Goal: Browse casually

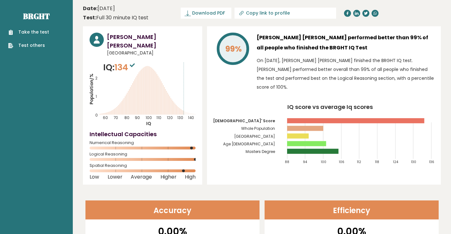
click at [408, 15] on header "Date: August 12, 2024 Test: Full 30 minute IQ test Download PDF Downloading... …" at bounding box center [262, 13] width 358 height 20
click at [347, 13] on icon at bounding box center [347, 13] width 4 height 4
drag, startPoint x: 266, startPoint y: 47, endPoint x: 283, endPoint y: 47, distance: 16.8
click at [283, 47] on h3 "Jesús Eduardo performed better than 99% of all people who finished the BRGHT IQ…" at bounding box center [344, 43] width 177 height 20
